Goal: Find specific page/section: Find specific page/section

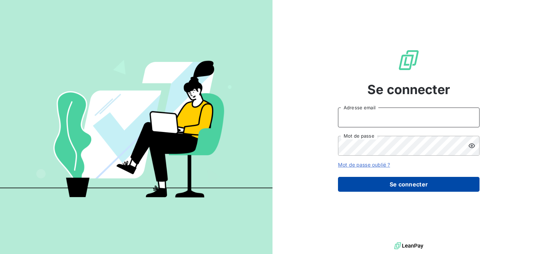
type input "[PERSON_NAME][EMAIL_ADDRESS][PERSON_NAME][DOMAIN_NAME]"
click at [369, 180] on button "Se connecter" at bounding box center [409, 184] width 142 height 15
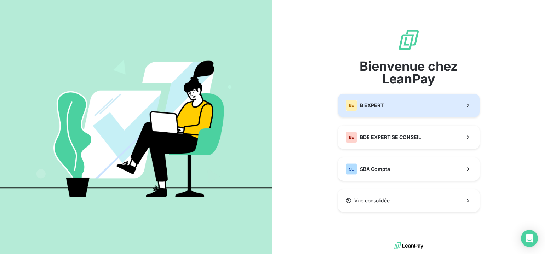
click at [375, 99] on button "BE B EXPERT" at bounding box center [409, 105] width 142 height 23
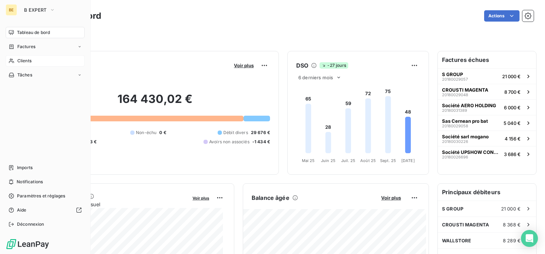
click at [10, 62] on icon at bounding box center [11, 61] width 6 height 6
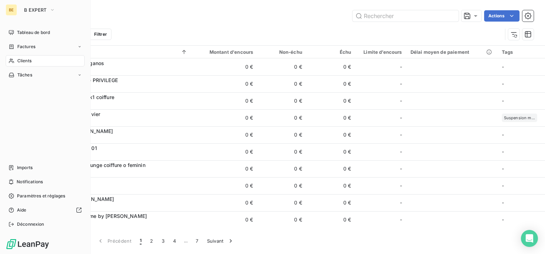
click at [21, 62] on span "Clients" at bounding box center [24, 61] width 14 height 6
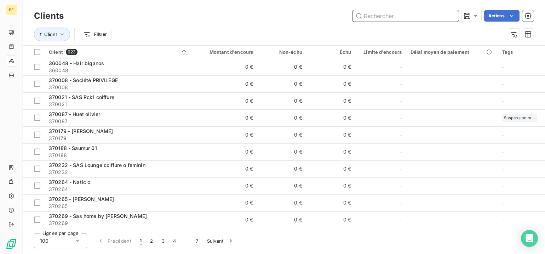
click at [367, 12] on input "text" at bounding box center [406, 15] width 106 height 11
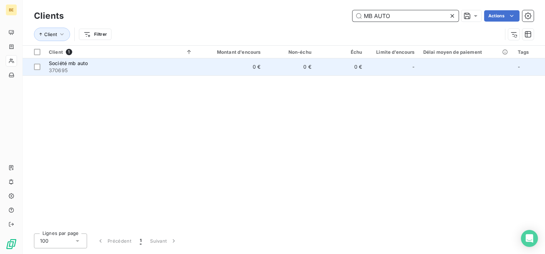
type input "MB AUTO"
click at [62, 62] on span "Société mb auto" at bounding box center [68, 63] width 39 height 6
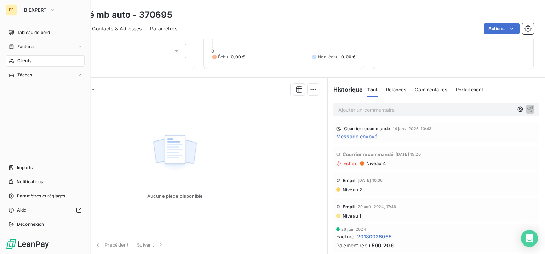
click at [12, 59] on icon at bounding box center [11, 61] width 5 height 5
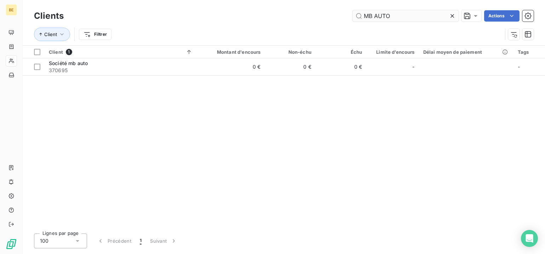
click at [397, 16] on input "MB AUTO" at bounding box center [406, 15] width 106 height 11
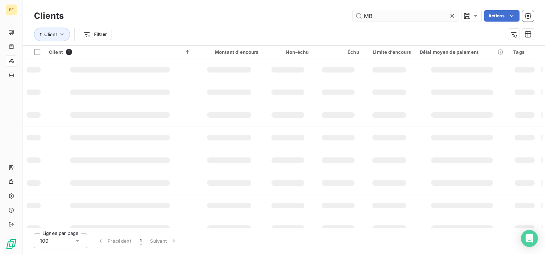
type input "M"
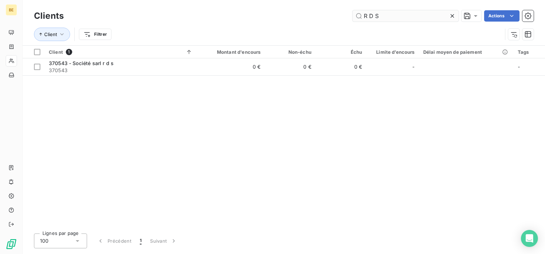
type input "R D S"
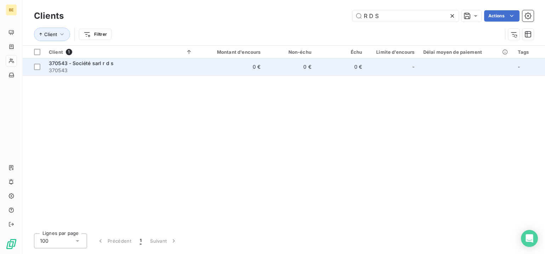
click at [93, 62] on span "370543 - Société sarl r d s" at bounding box center [81, 63] width 65 height 6
